Goal: Transaction & Acquisition: Obtain resource

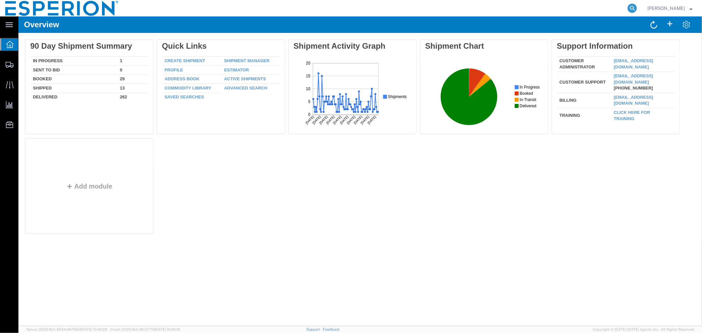
click at [632, 9] on icon at bounding box center [632, 8] width 9 height 9
click at [603, 7] on input "search" at bounding box center [528, 8] width 200 height 16
paste input "56387809"
type input "56387809"
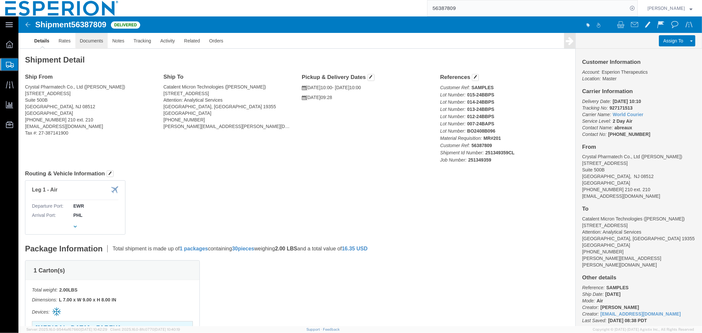
click link "Documents"
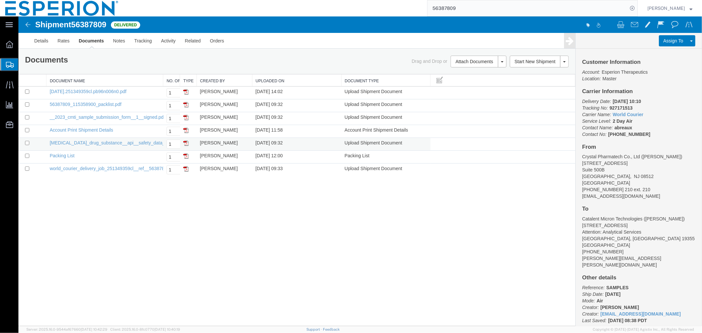
click at [24, 144] on td at bounding box center [32, 144] width 28 height 13
click at [25, 144] on input "checkbox" at bounding box center [27, 143] width 4 height 4
checkbox input "true"
click at [466, 94] on link "Remove Documents" at bounding box center [477, 92] width 57 height 10
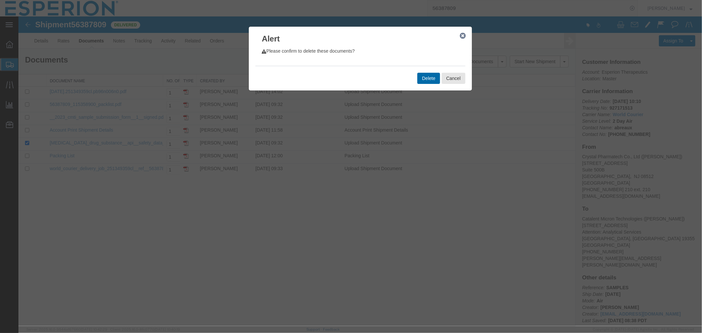
click at [434, 78] on button "Delete" at bounding box center [428, 77] width 22 height 11
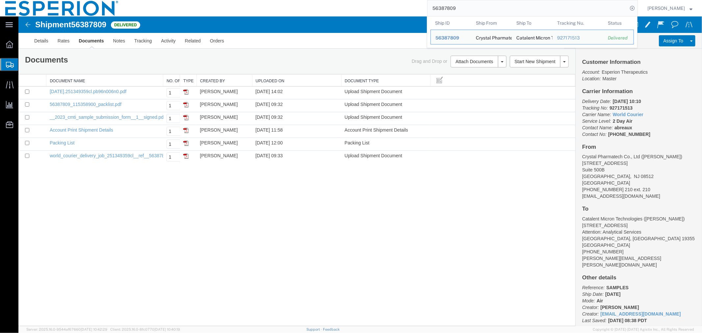
drag, startPoint x: 463, startPoint y: 10, endPoint x: 409, endPoint y: 11, distance: 54.3
click at [409, 11] on div "56387809 Ship ID Ship From Ship To Tracking Nu. Status Ship ID 56387809 Ship Fr…" at bounding box center [381, 8] width 514 height 16
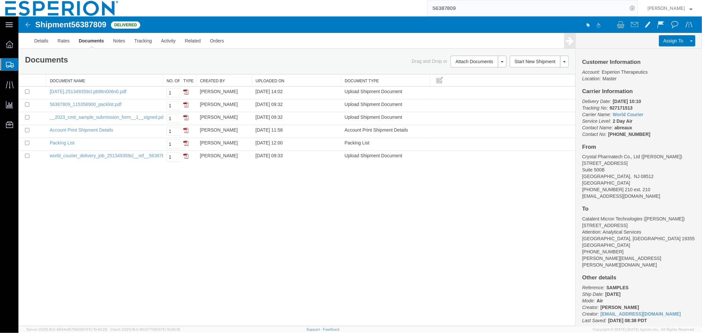
paste input "29914"
type input "56329914"
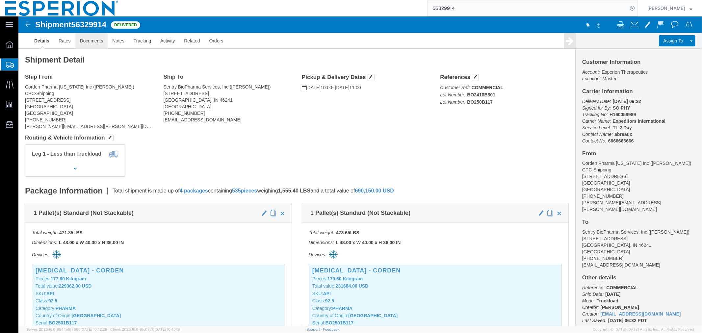
click link "Documents"
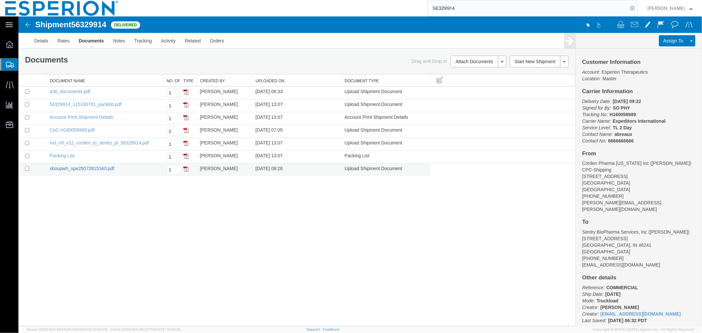
click at [91, 170] on link "sboupwh_ope25072815340.pdf" at bounding box center [81, 168] width 65 height 5
click at [27, 168] on input "checkbox" at bounding box center [27, 168] width 4 height 4
checkbox input "true"
click at [28, 103] on input "checkbox" at bounding box center [27, 104] width 4 height 4
checkbox input "true"
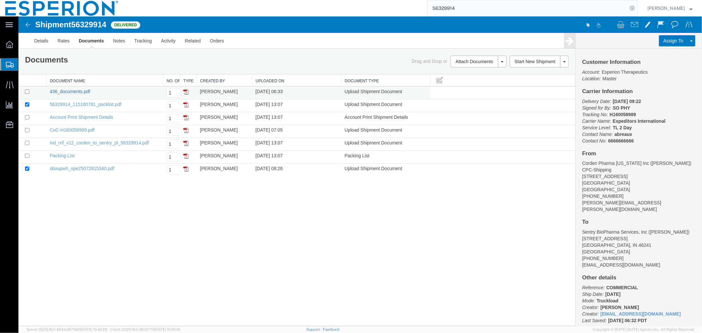
click at [70, 90] on link "436_documents.pdf" at bounding box center [69, 91] width 40 height 5
click at [27, 92] on input "checkbox" at bounding box center [27, 91] width 4 height 4
checkbox input "true"
click at [462, 72] on link "Print Documents" at bounding box center [477, 72] width 57 height 10
click at [94, 21] on span "56329914" at bounding box center [88, 24] width 35 height 9
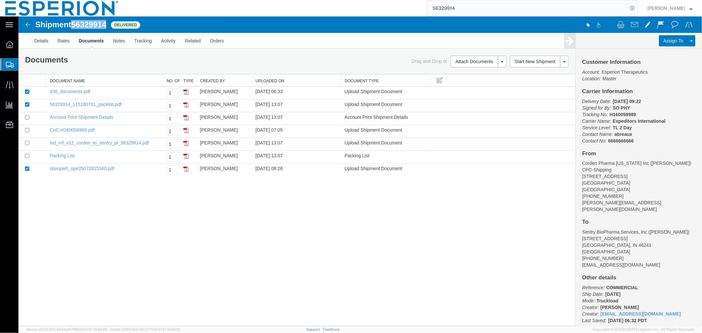
click at [94, 21] on span "56329914" at bounding box center [88, 24] width 35 height 9
copy span "56329914"
